Goal: Information Seeking & Learning: Learn about a topic

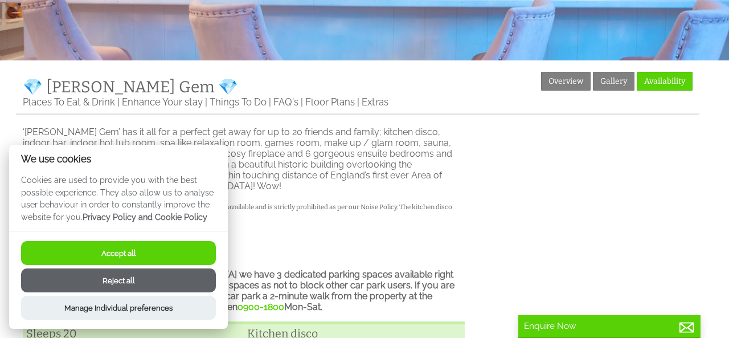
scroll to position [218, 0]
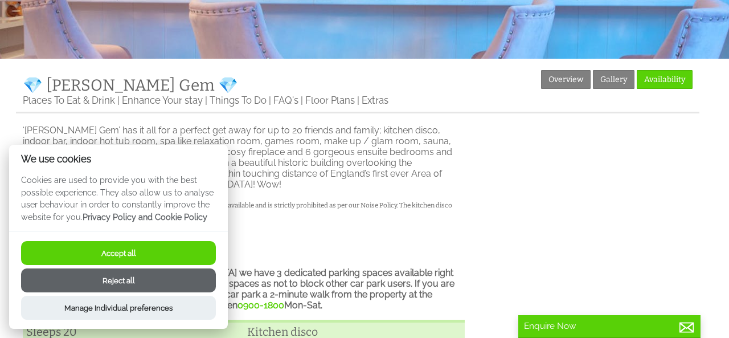
click at [140, 252] on button "Accept all" at bounding box center [118, 253] width 195 height 24
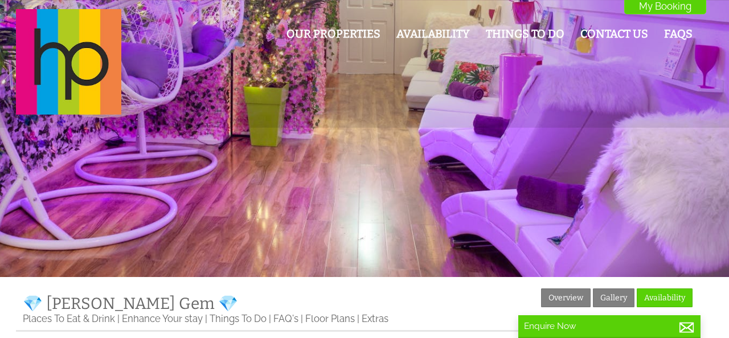
scroll to position [218, 0]
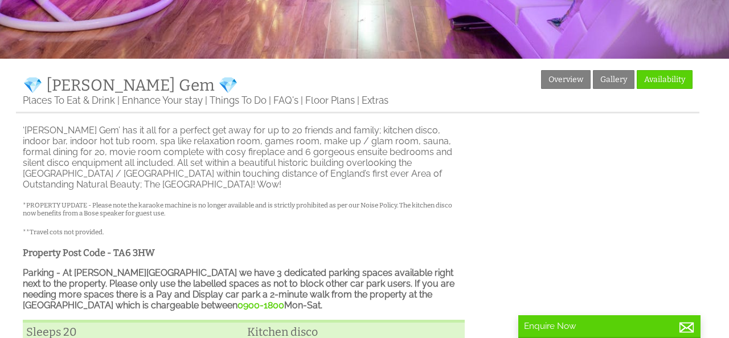
click at [109, 160] on p "‘[PERSON_NAME] Gem’ has it all for a perfect get away for up to 20 friends and …" at bounding box center [244, 157] width 442 height 65
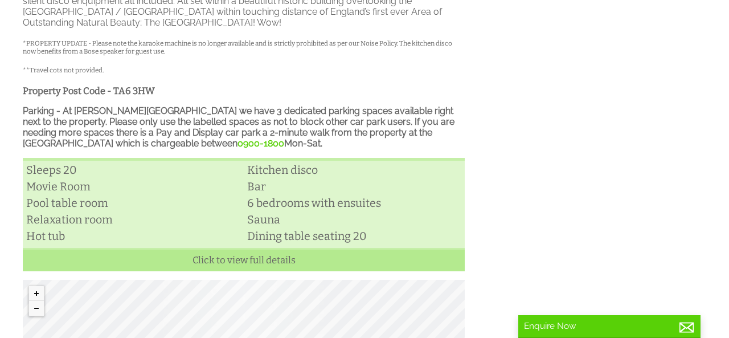
scroll to position [354, 0]
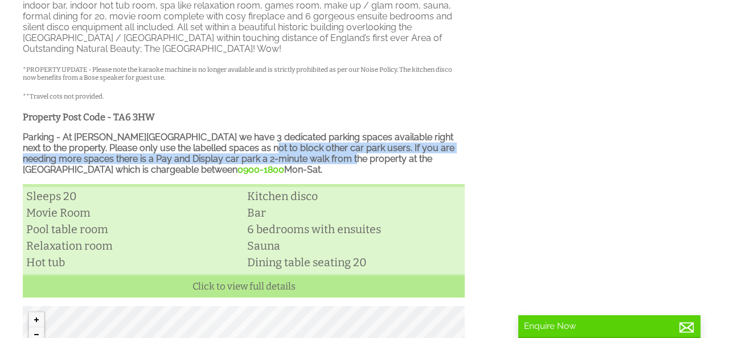
drag, startPoint x: 267, startPoint y: 137, endPoint x: 241, endPoint y: 150, distance: 28.5
click at [241, 150] on strong "Parking - At [PERSON_NAME][GEOGRAPHIC_DATA] we have 3 dedicated parking spaces …" at bounding box center [239, 153] width 432 height 43
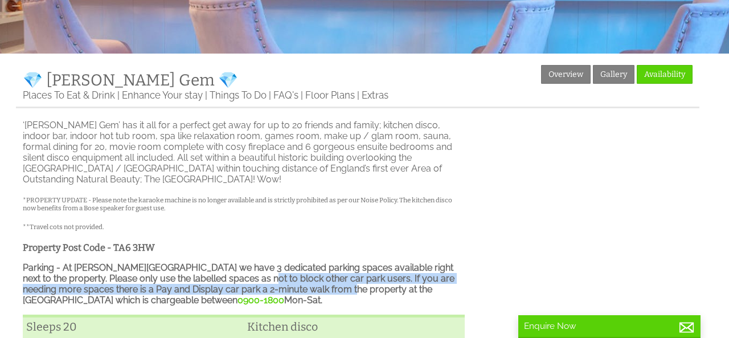
scroll to position [219, 0]
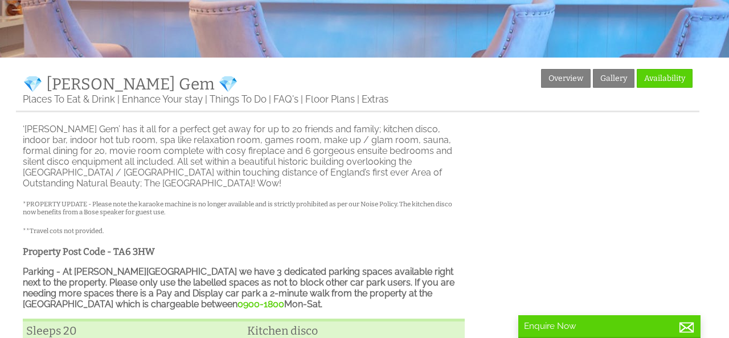
click at [241, 150] on p "‘[PERSON_NAME] Gem’ has it all for a perfect get away for up to 20 friends and …" at bounding box center [244, 156] width 442 height 65
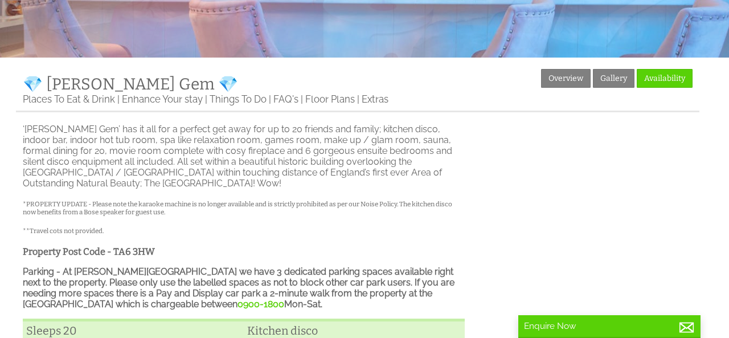
click at [374, 163] on p "‘[PERSON_NAME] Gem’ has it all for a perfect get away for up to 20 friends and …" at bounding box center [244, 156] width 442 height 65
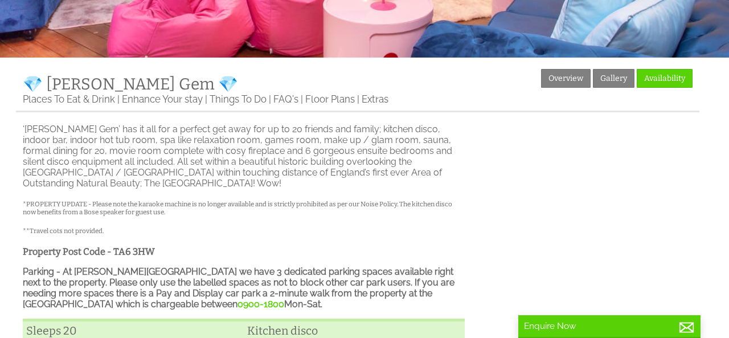
click at [409, 182] on p "‘[PERSON_NAME] Gem’ has it all for a perfect get away for up to 20 friends and …" at bounding box center [244, 156] width 442 height 65
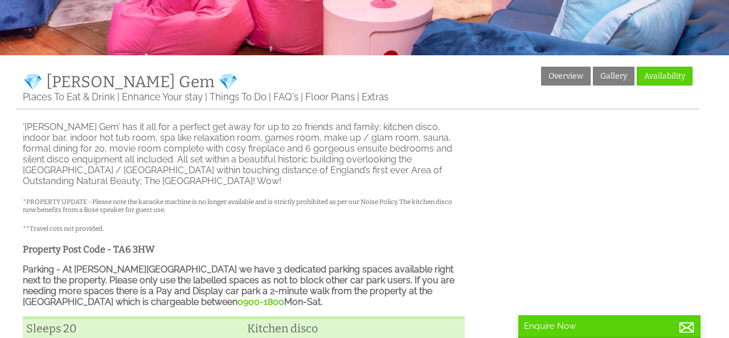
scroll to position [223, 0]
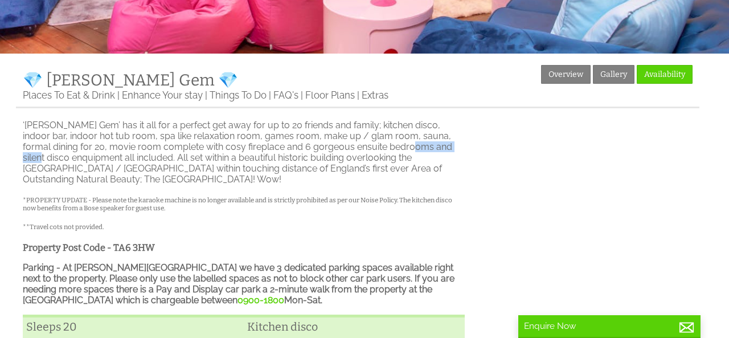
drag, startPoint x: 447, startPoint y: 148, endPoint x: 388, endPoint y: 147, distance: 58.7
click at [388, 147] on p "‘[PERSON_NAME] Gem’ has it all for a perfect get away for up to 20 friends and …" at bounding box center [244, 152] width 442 height 65
click at [404, 153] on p "‘[PERSON_NAME] Gem’ has it all for a perfect get away for up to 20 friends and …" at bounding box center [244, 152] width 442 height 65
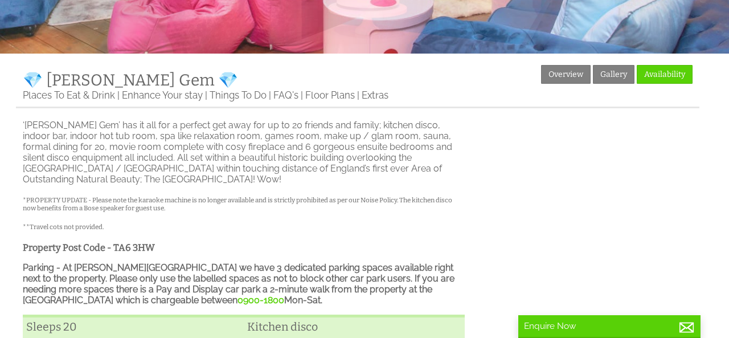
click at [395, 149] on p "‘[PERSON_NAME] Gem’ has it all for a perfect get away for up to 20 friends and …" at bounding box center [244, 152] width 442 height 65
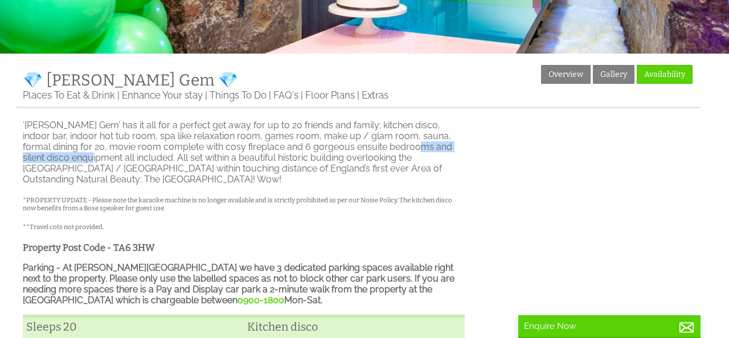
drag, startPoint x: 394, startPoint y: 149, endPoint x: 77, endPoint y: 159, distance: 316.8
click at [77, 159] on p "‘[PERSON_NAME] Gem’ has it all for a perfect get away for up to 20 friends and …" at bounding box center [244, 152] width 442 height 65
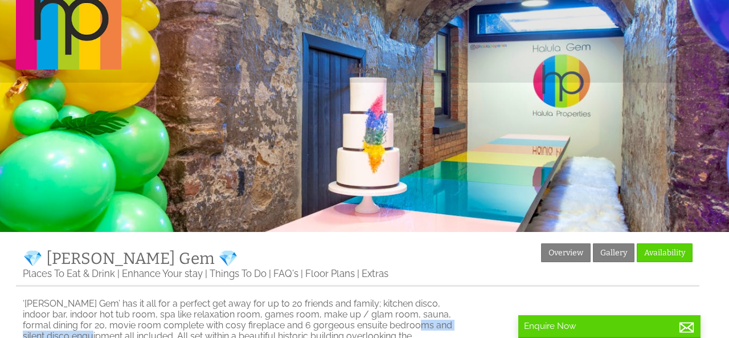
scroll to position [36, 0]
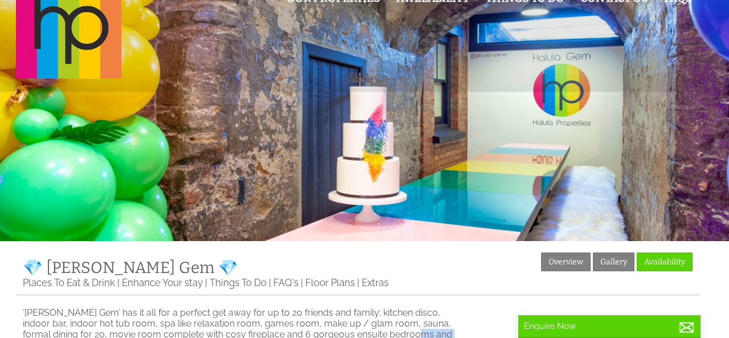
click at [293, 209] on div at bounding box center [364, 102] width 729 height 277
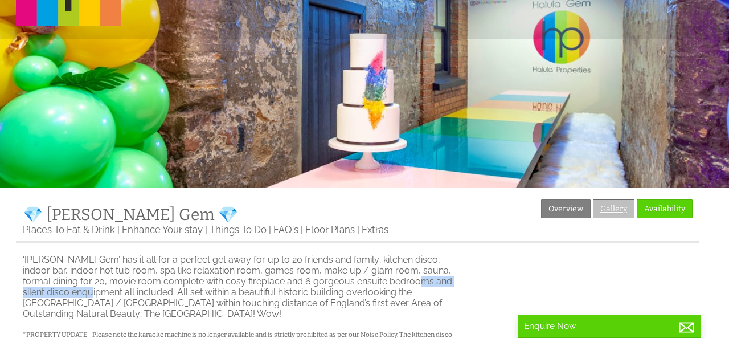
click at [628, 206] on link "Gallery" at bounding box center [614, 208] width 42 height 19
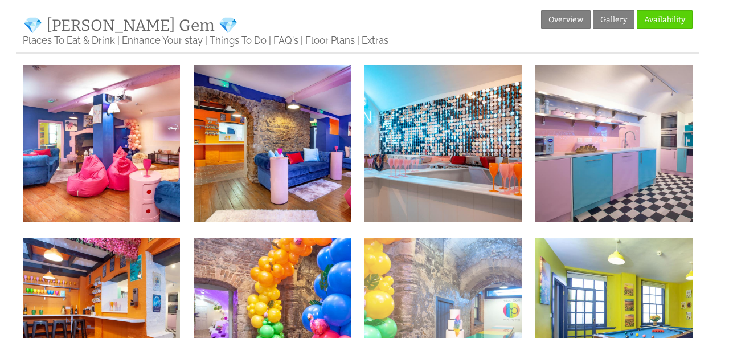
scroll to position [250, 0]
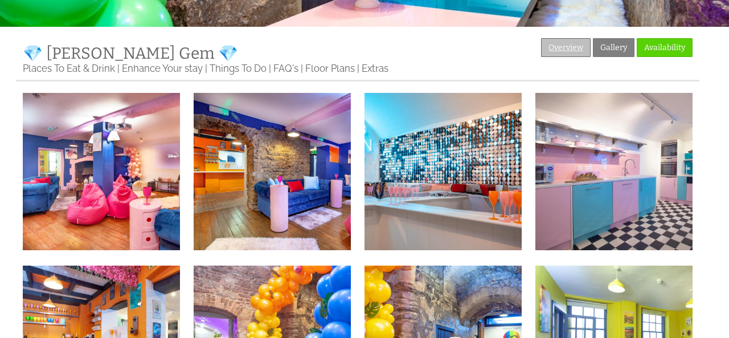
click at [568, 54] on link "Overview" at bounding box center [566, 47] width 50 height 19
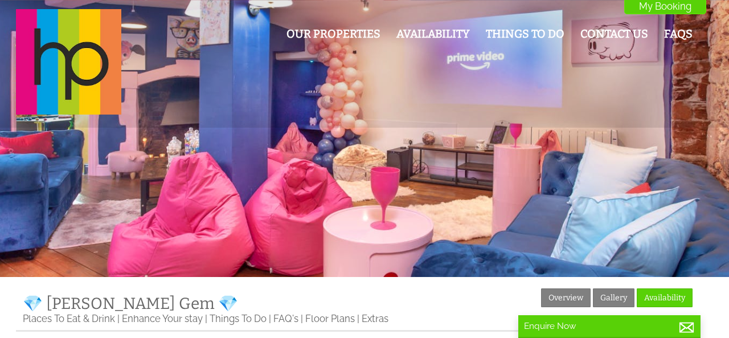
scroll to position [136, 0]
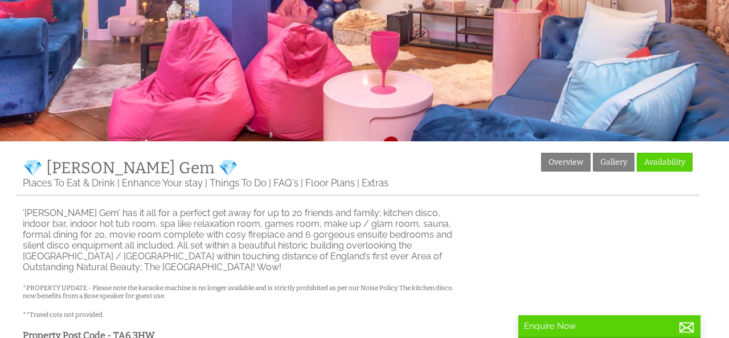
click at [333, 177] on div "Properties 💎 [PERSON_NAME] Gem 💎 Overview Gallery Availability Places To Eat & …" at bounding box center [357, 174] width 683 height 43
click at [333, 186] on link "Floor Plans" at bounding box center [330, 183] width 50 height 13
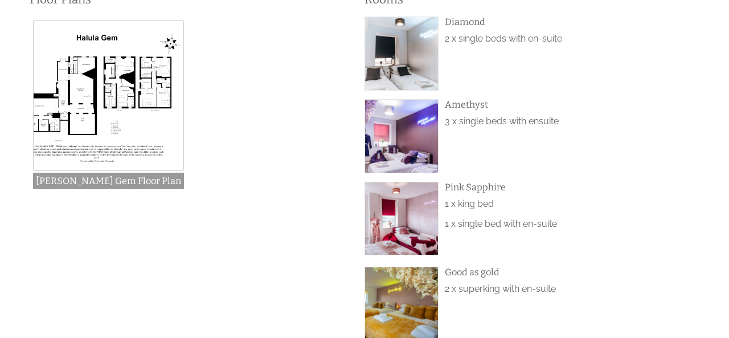
scroll to position [356, 0]
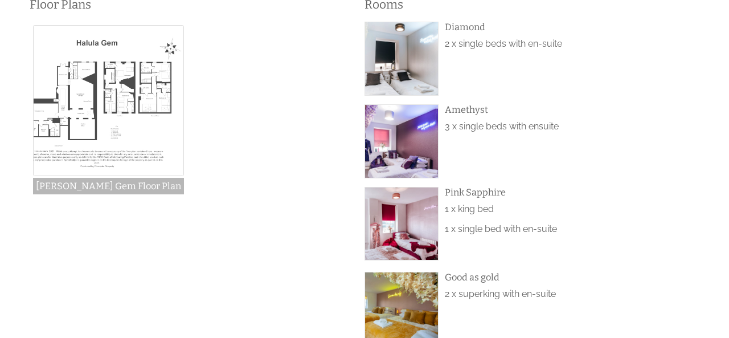
click at [108, 121] on img at bounding box center [108, 100] width 151 height 151
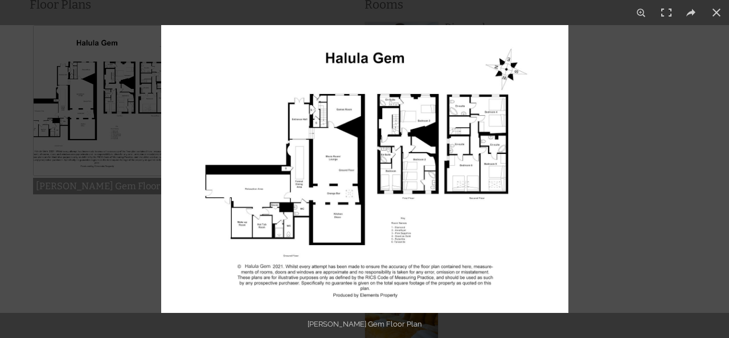
click at [290, 157] on img at bounding box center [364, 169] width 407 height 288
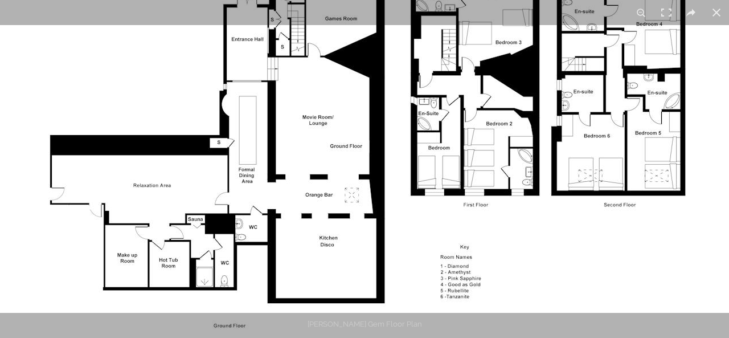
drag, startPoint x: 381, startPoint y: 194, endPoint x: 289, endPoint y: 155, distance: 99.8
click at [289, 155] on img at bounding box center [384, 144] width 854 height 604
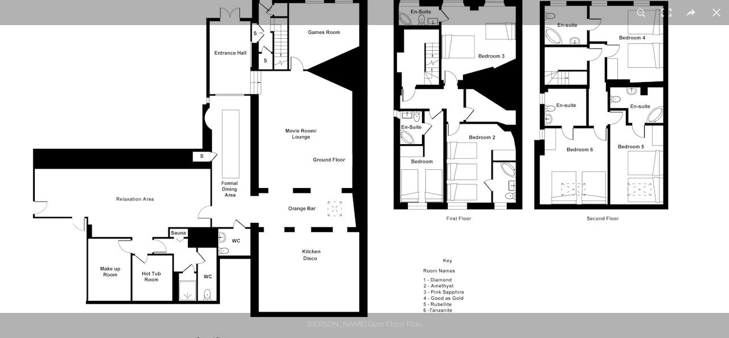
drag, startPoint x: 289, startPoint y: 155, endPoint x: 259, endPoint y: 173, distance: 34.7
click at [259, 173] on img at bounding box center [367, 157] width 854 height 604
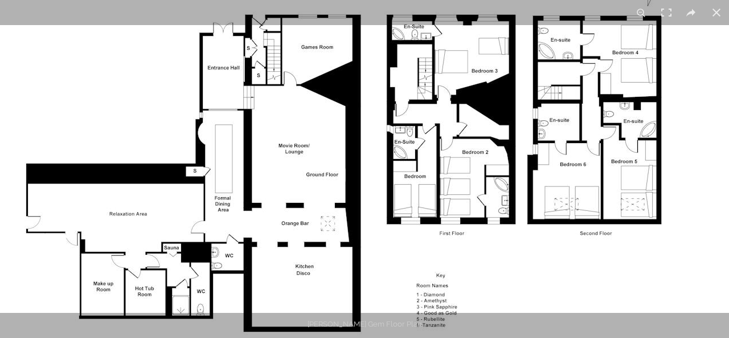
drag, startPoint x: 367, startPoint y: 191, endPoint x: 349, endPoint y: 208, distance: 24.6
click at [350, 208] on img at bounding box center [360, 172] width 854 height 604
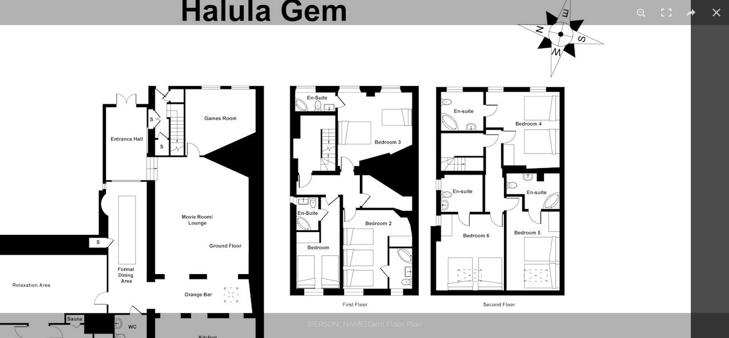
drag, startPoint x: 342, startPoint y: 206, endPoint x: 142, endPoint y: 278, distance: 212.0
click at [142, 278] on img at bounding box center [264, 243] width 854 height 604
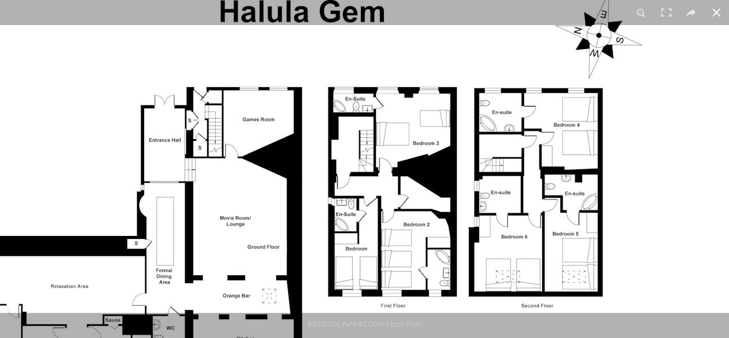
click at [713, 11] on button at bounding box center [716, 12] width 25 height 25
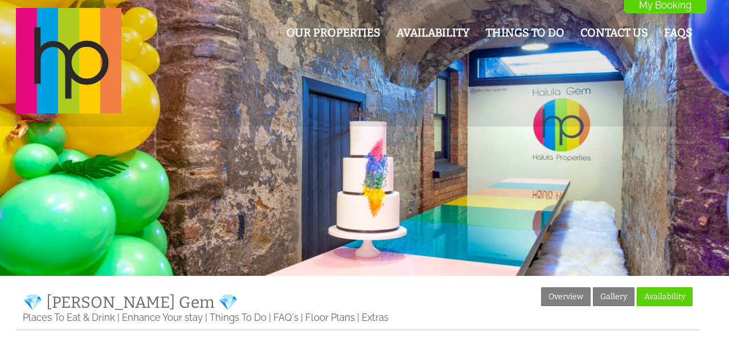
scroll to position [0, 0]
